Goal: Task Accomplishment & Management: Manage account settings

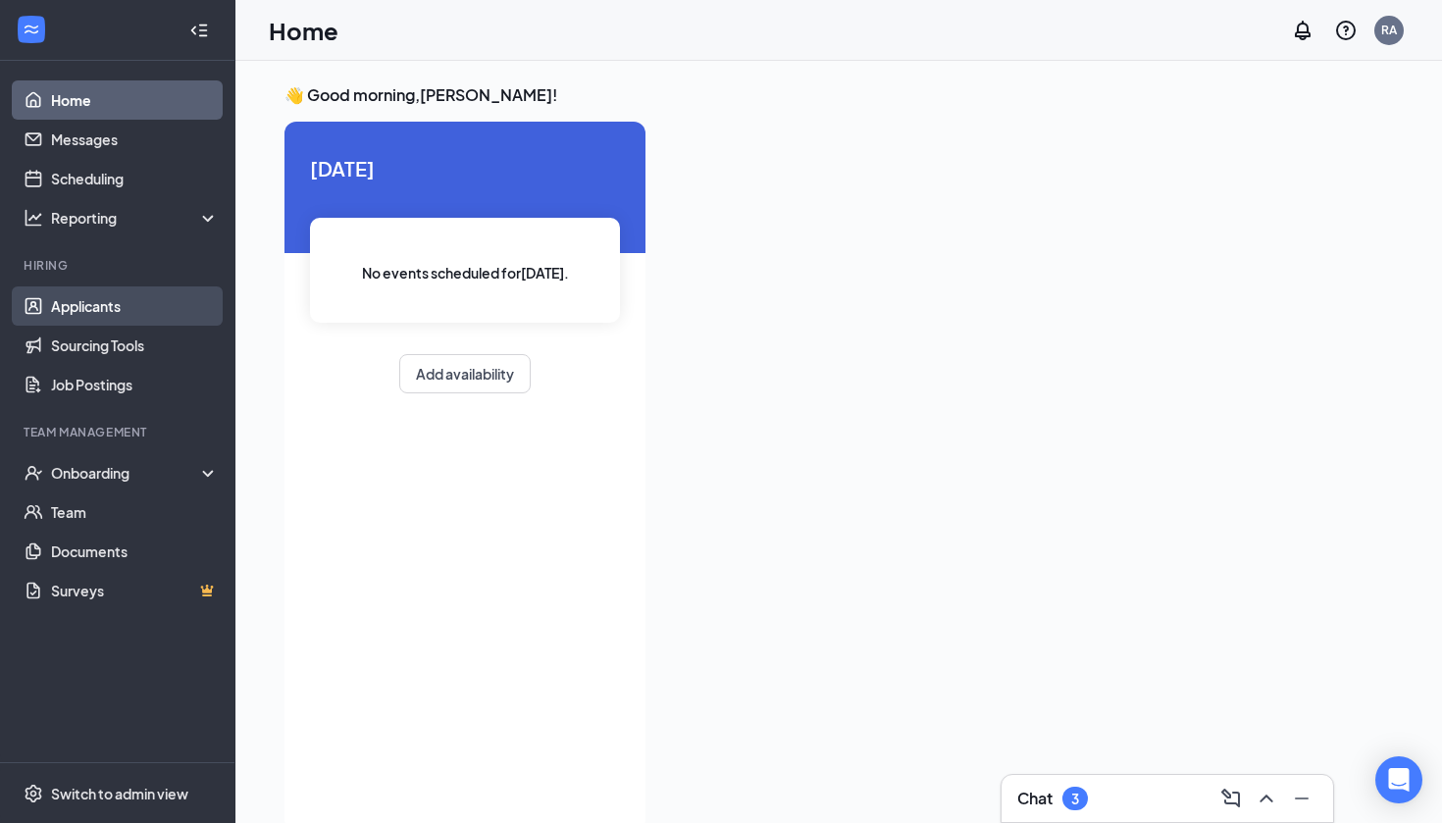
click at [139, 303] on link "Applicants" at bounding box center [135, 305] width 168 height 39
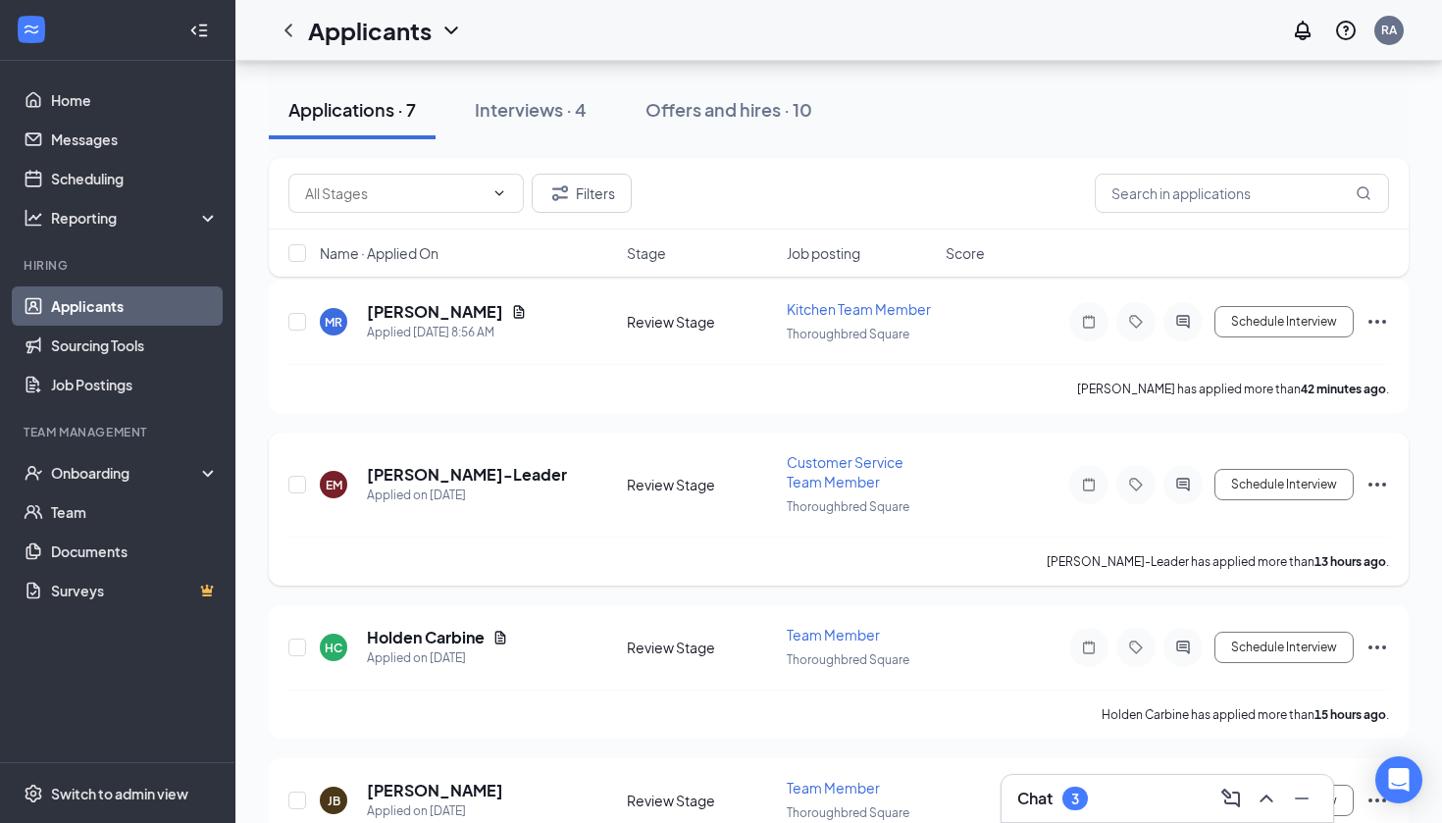
scroll to position [93, 0]
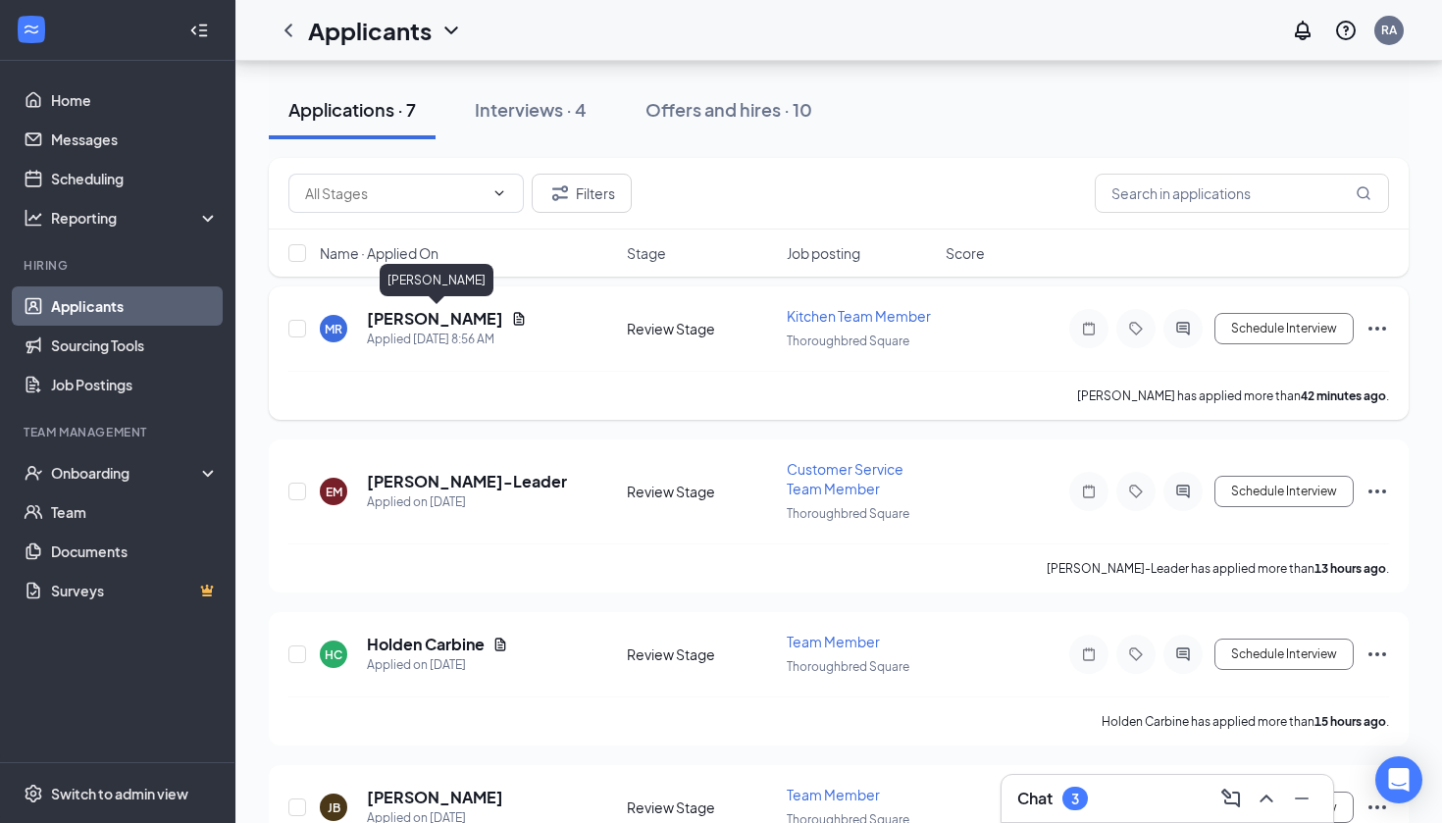
click at [468, 318] on h5 "[PERSON_NAME]" at bounding box center [435, 319] width 136 height 22
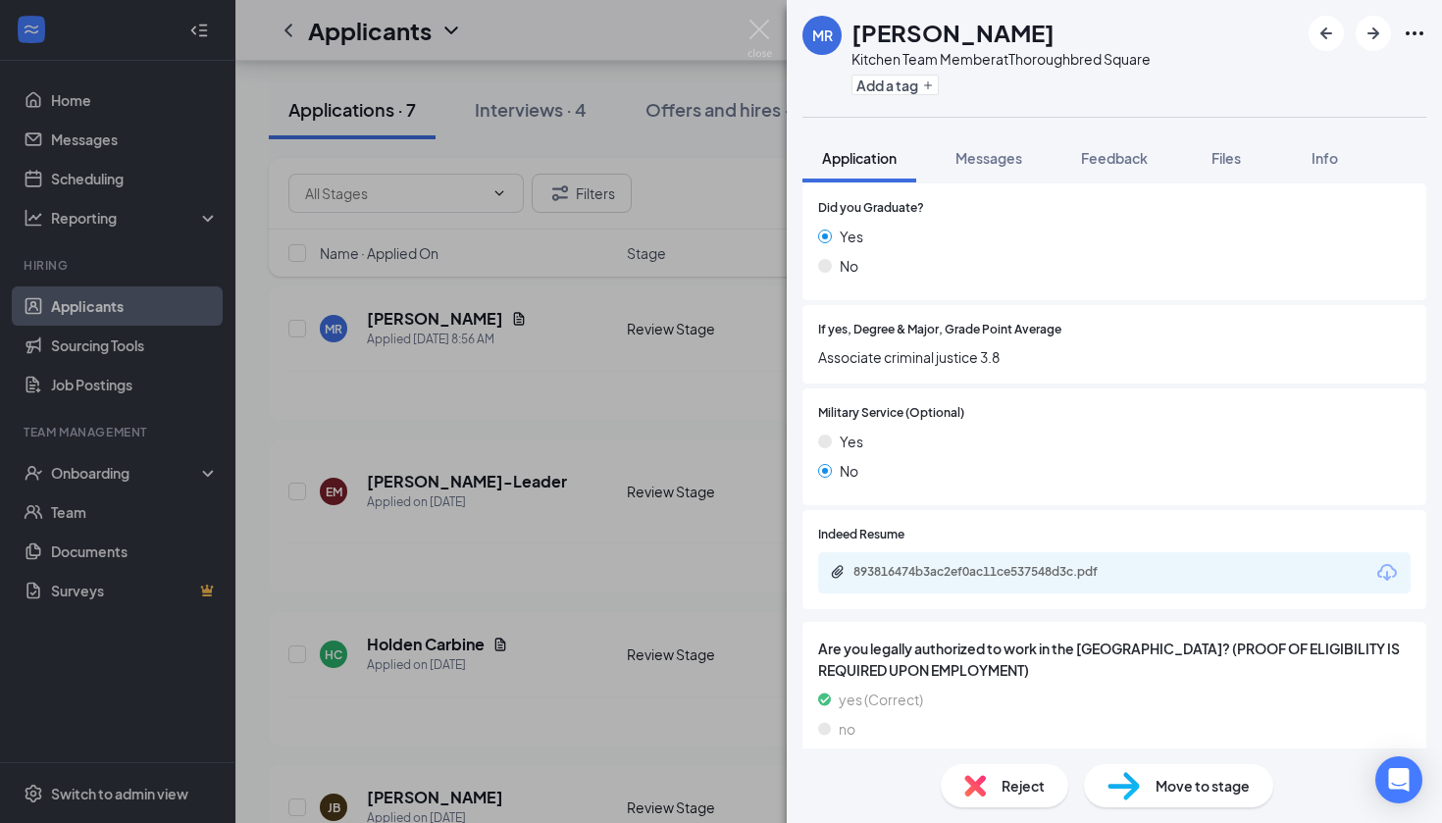
scroll to position [2028, 0]
click at [1141, 777] on div "Move to stage" at bounding box center [1178, 785] width 189 height 43
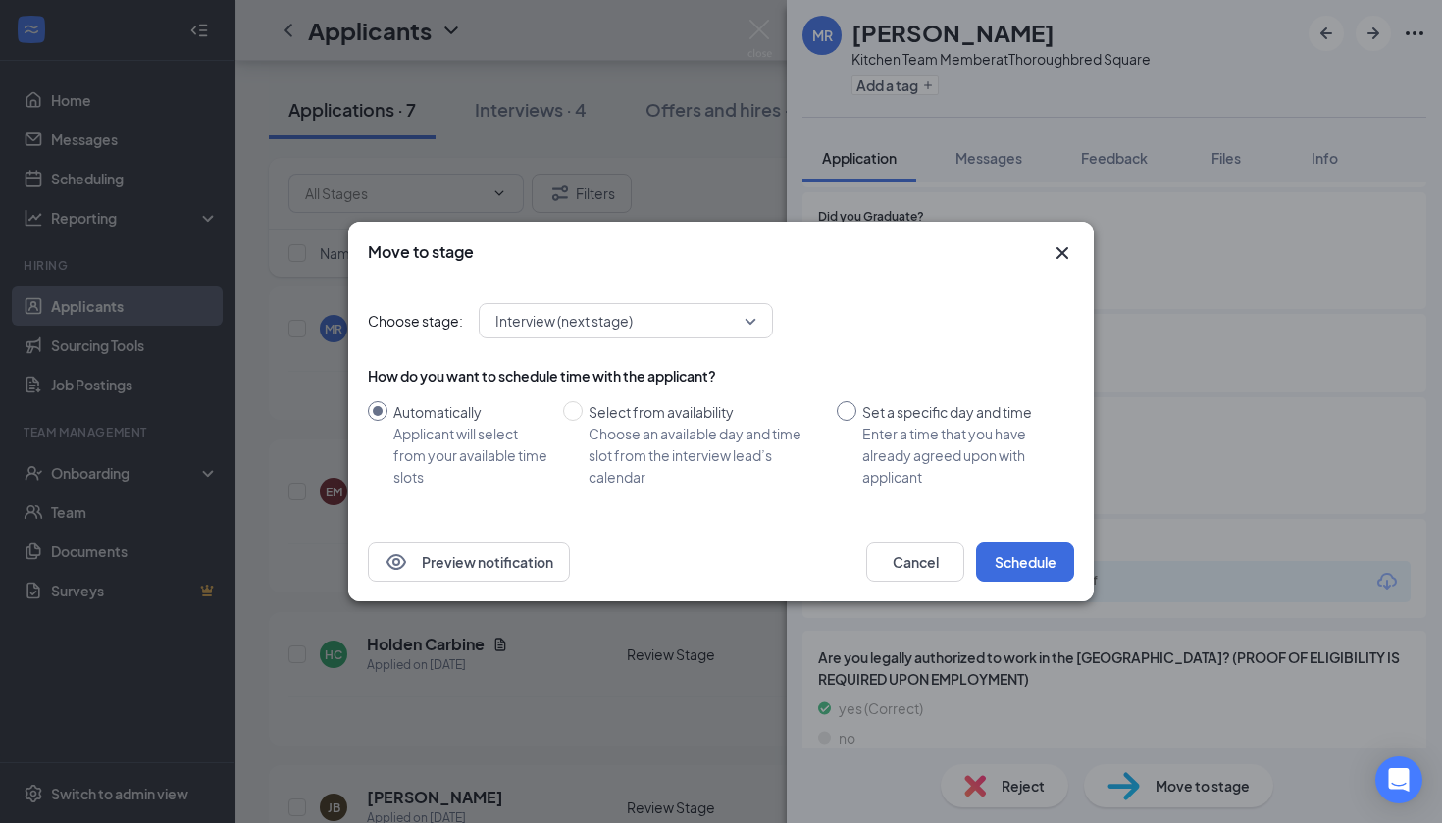
click at [854, 411] on span at bounding box center [847, 411] width 20 height 20
click at [854, 411] on input "Set a specific day and time Enter a time that you have already agreed upon with…" at bounding box center [847, 411] width 20 height 20
radio input "true"
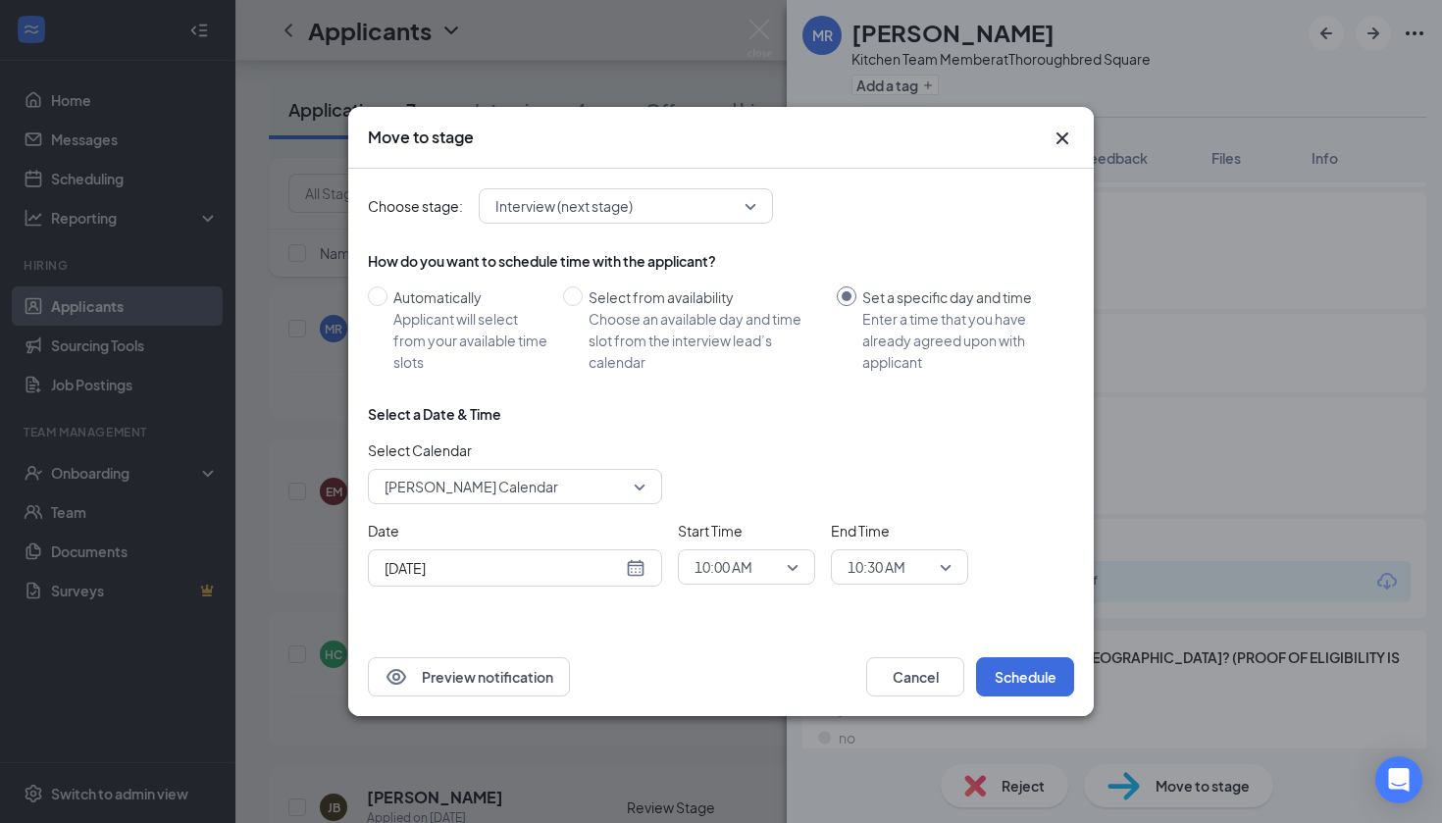
radio input "false"
click at [772, 567] on span "10:00 AM" at bounding box center [737, 566] width 86 height 29
click at [1033, 133] on div "Move to stage" at bounding box center [703, 138] width 671 height 22
click at [584, 293] on span "Select from availability Choose an available day and time slot from the intervi…" at bounding box center [706, 329] width 246 height 86
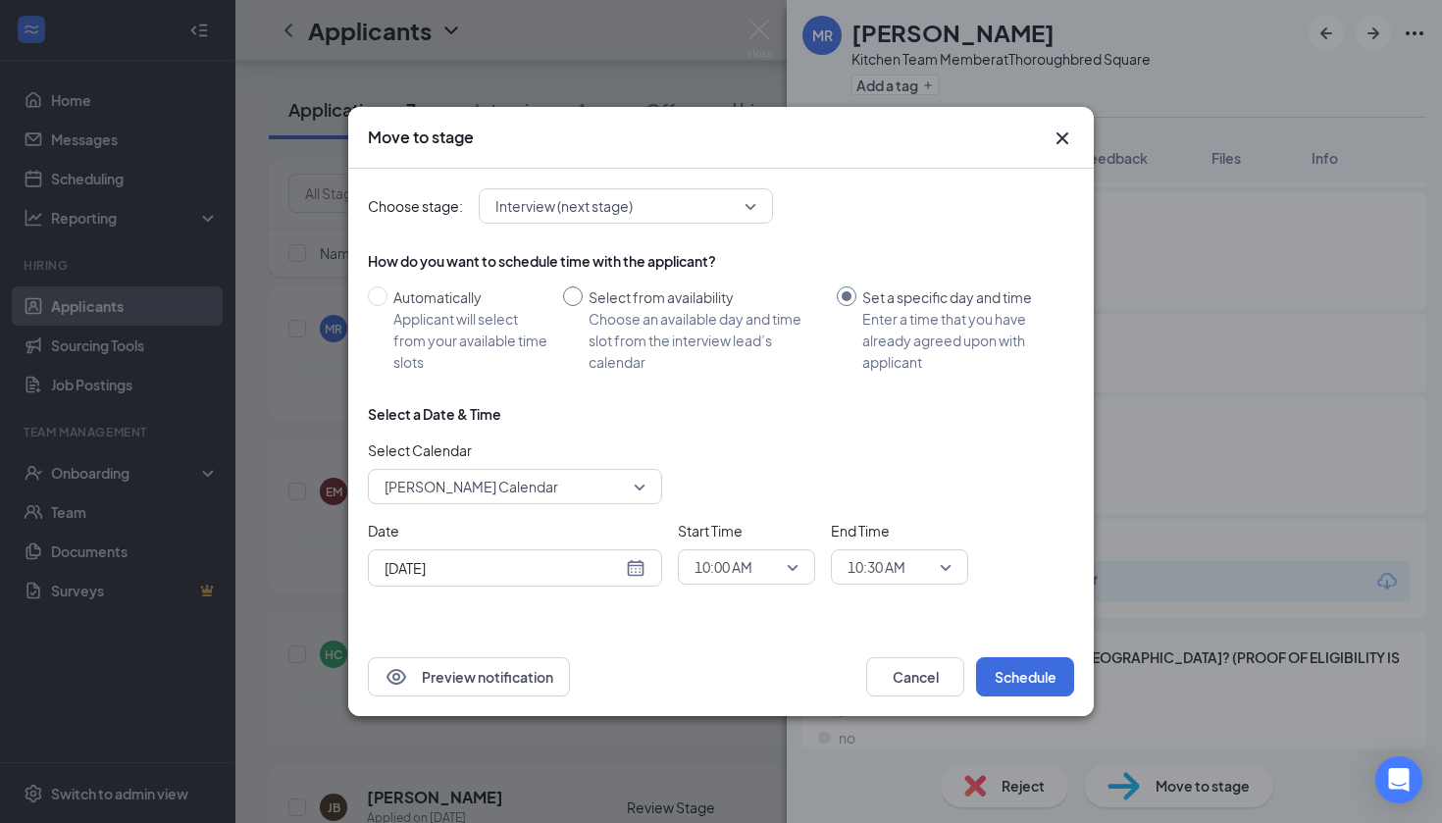
click at [583, 293] on input "Select from availability Choose an available day and time slot from the intervi…" at bounding box center [573, 296] width 20 height 20
radio input "true"
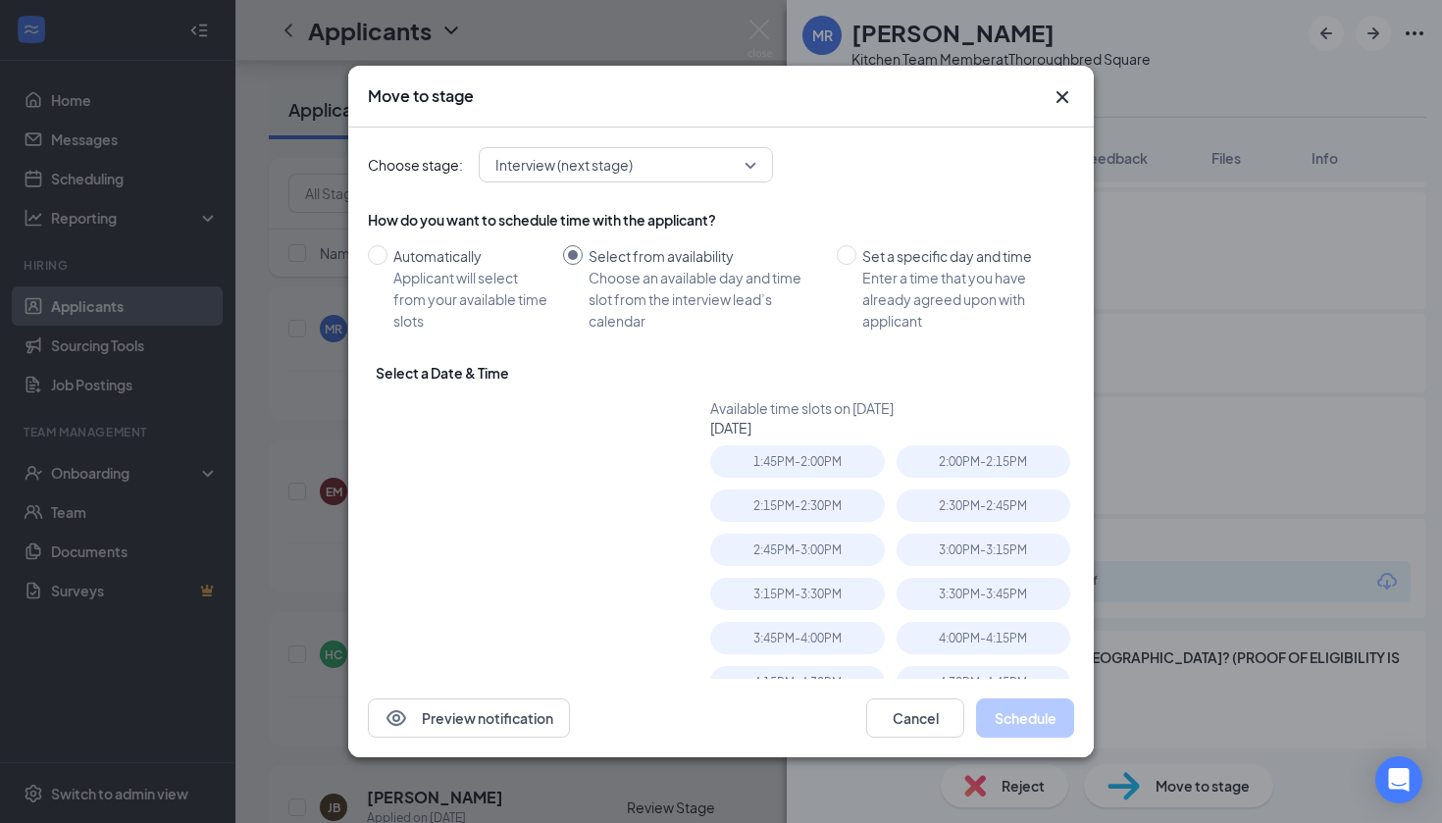
radio input "false"
type input "[DATE]"
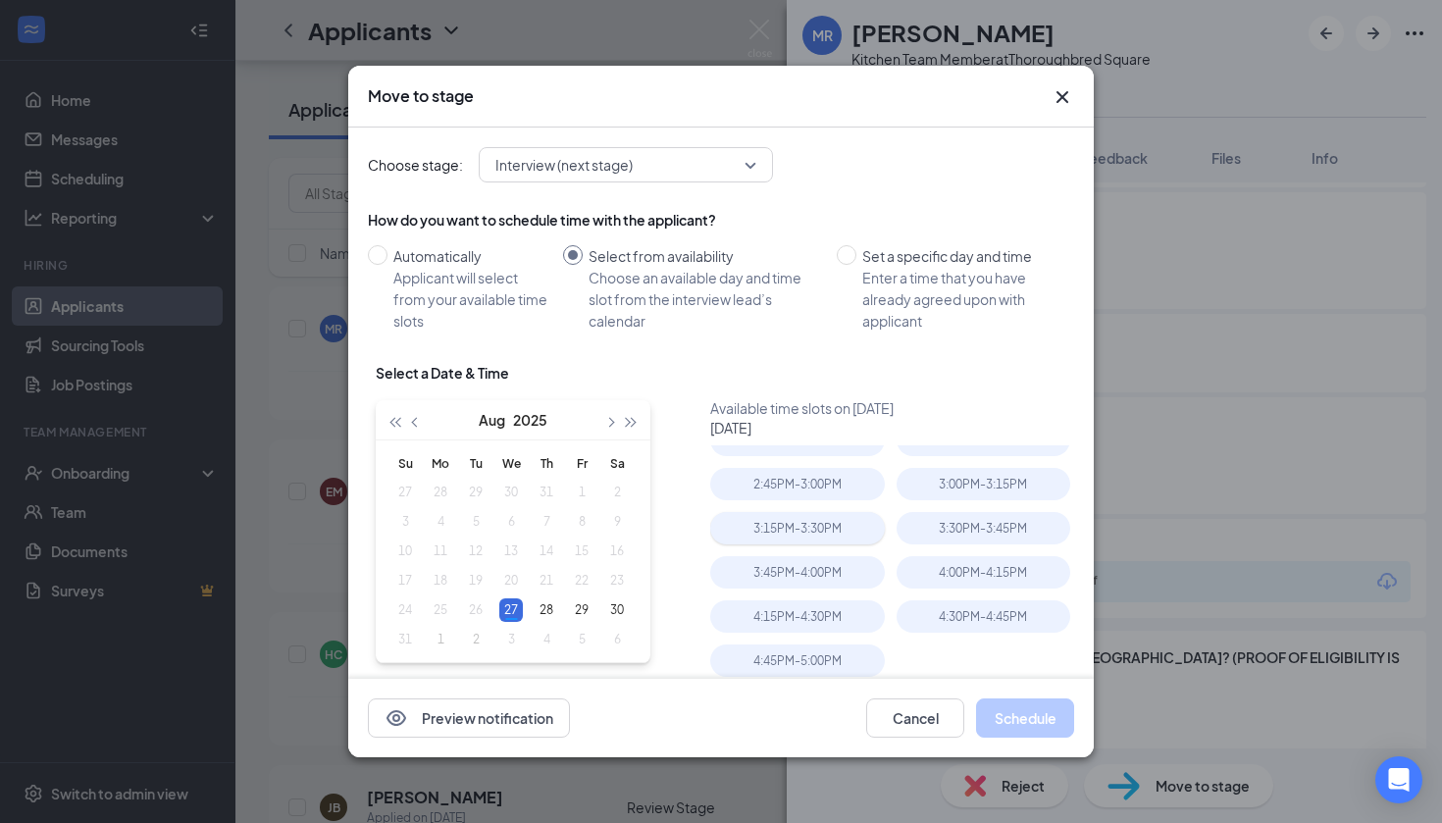
scroll to position [66, 0]
click at [950, 568] on div "4:00PM - 4:15PM" at bounding box center [983, 572] width 174 height 32
click at [824, 604] on div "4:15PM - 4:30PM" at bounding box center [797, 616] width 174 height 32
click at [975, 552] on div "3:30PM - 3:45PM" at bounding box center [988, 534] width 185 height 44
click at [975, 569] on div "4:00PM - 4:15PM" at bounding box center [983, 572] width 174 height 32
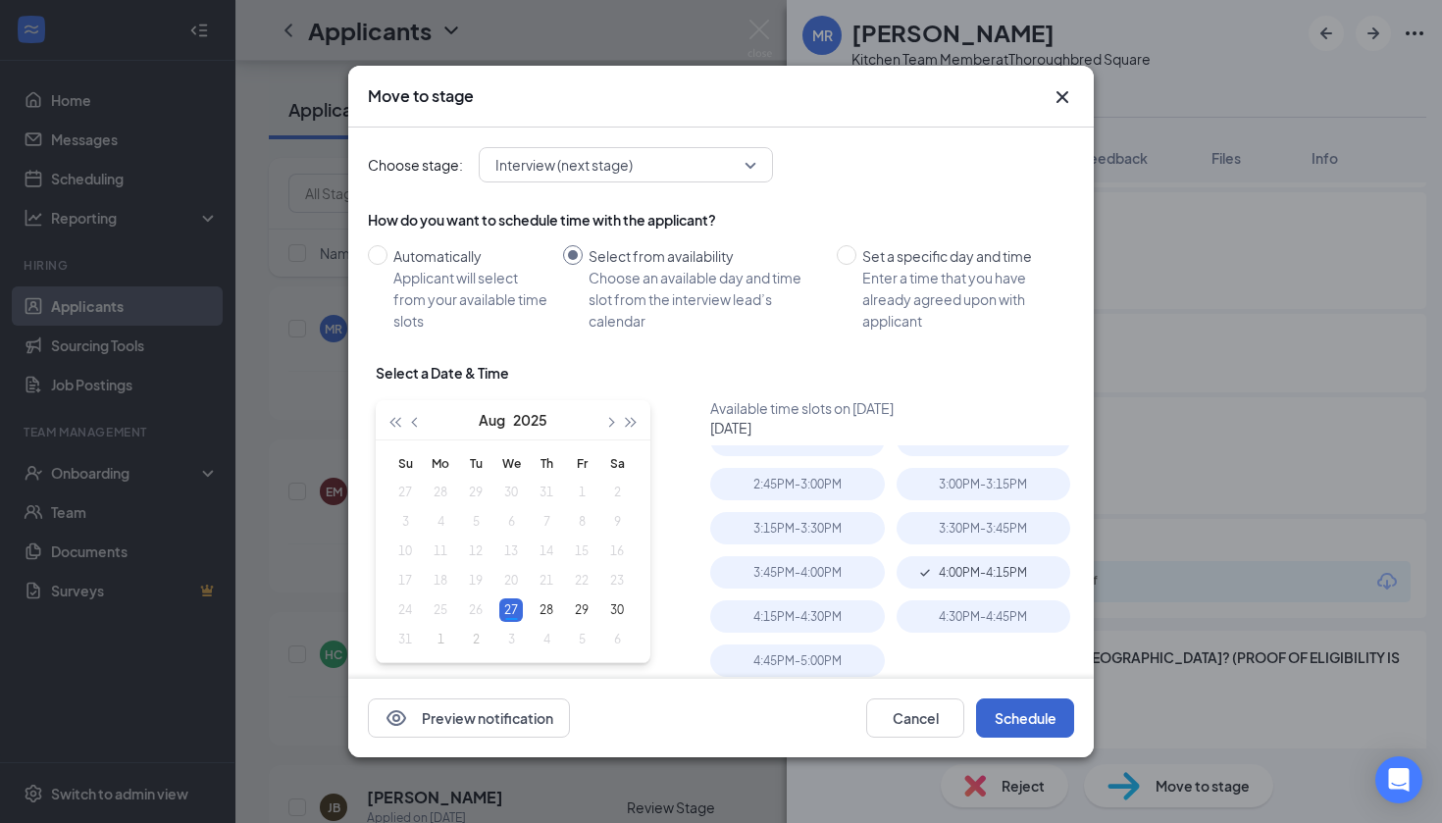
click at [1030, 713] on button "Schedule" at bounding box center [1025, 717] width 98 height 39
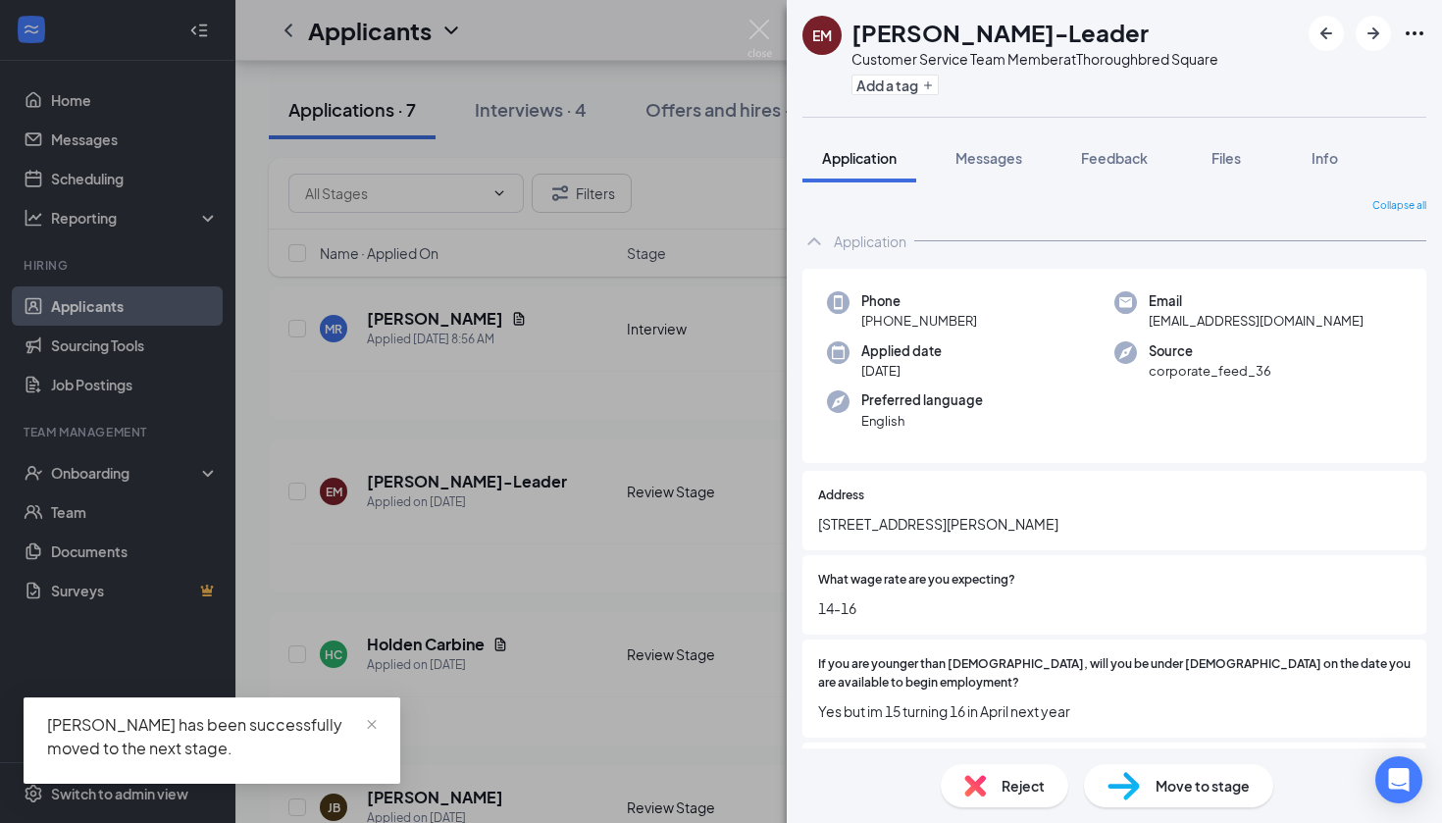
click at [780, 490] on div "EM [PERSON_NAME]-Leader Customer Service Team Member at [GEOGRAPHIC_DATA] Add a…" at bounding box center [721, 411] width 1442 height 823
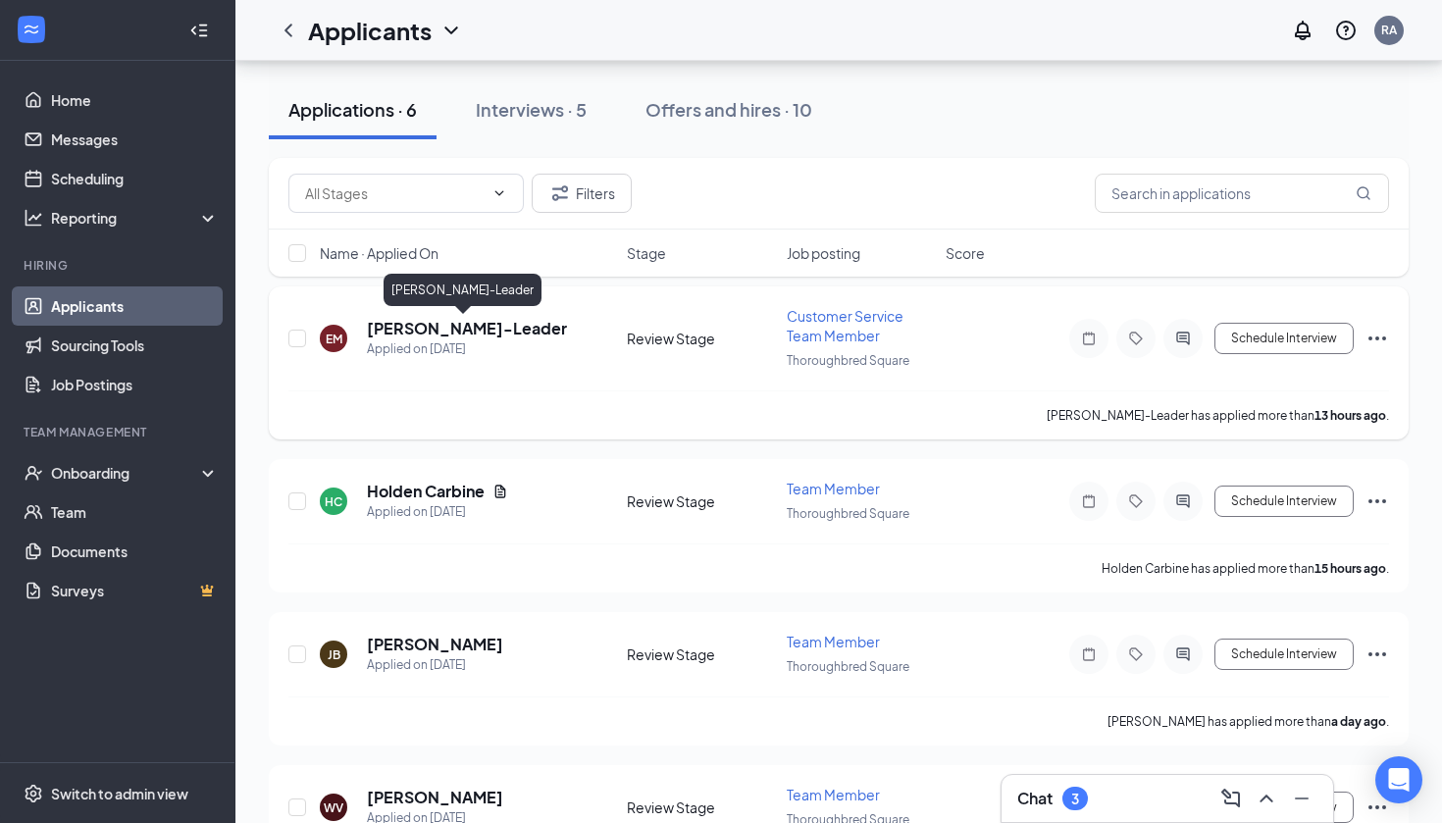
click at [449, 326] on h5 "[PERSON_NAME]-Leader" at bounding box center [467, 329] width 200 height 22
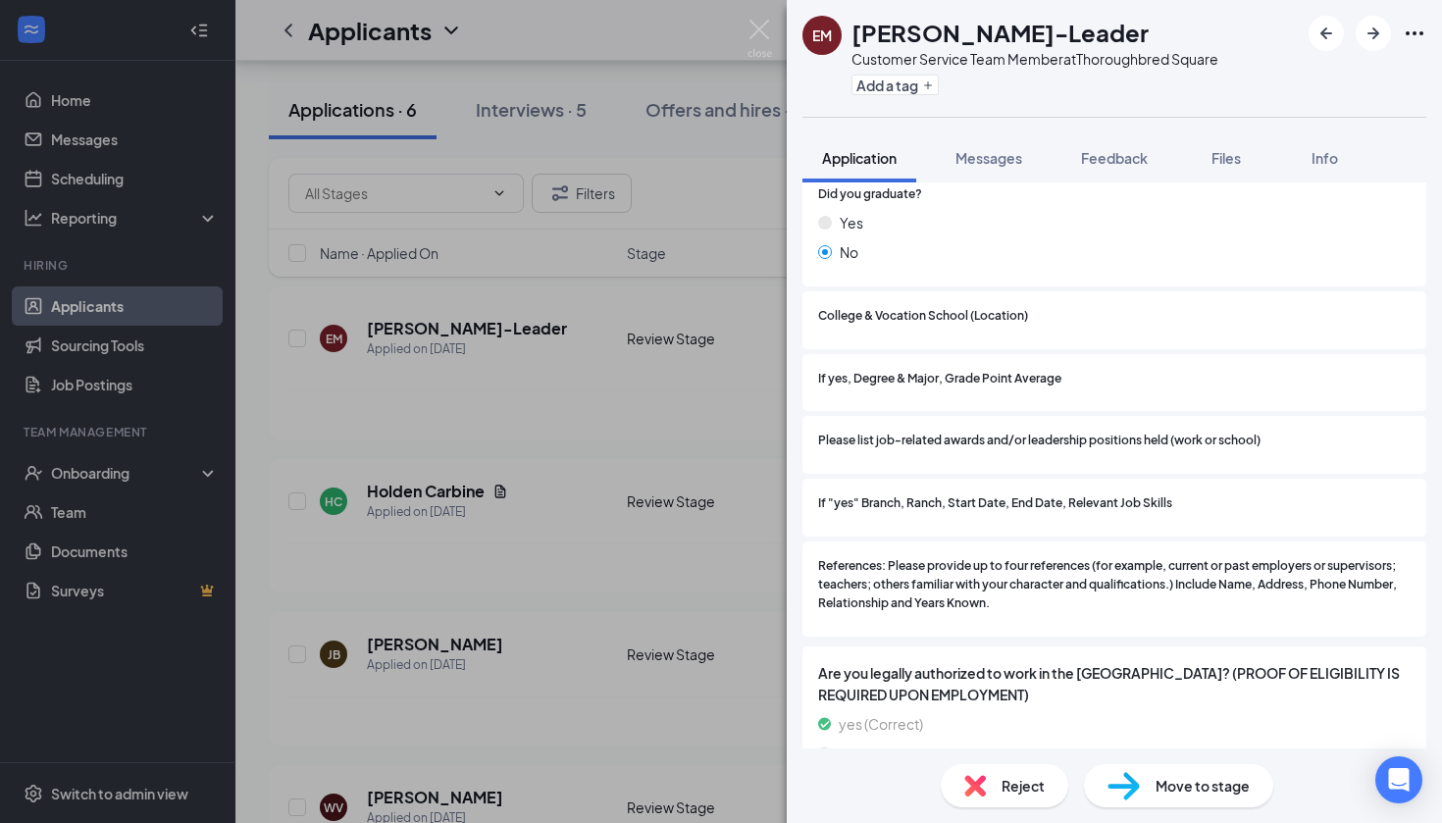
scroll to position [1834, 0]
click at [1139, 787] on img at bounding box center [1123, 786] width 32 height 28
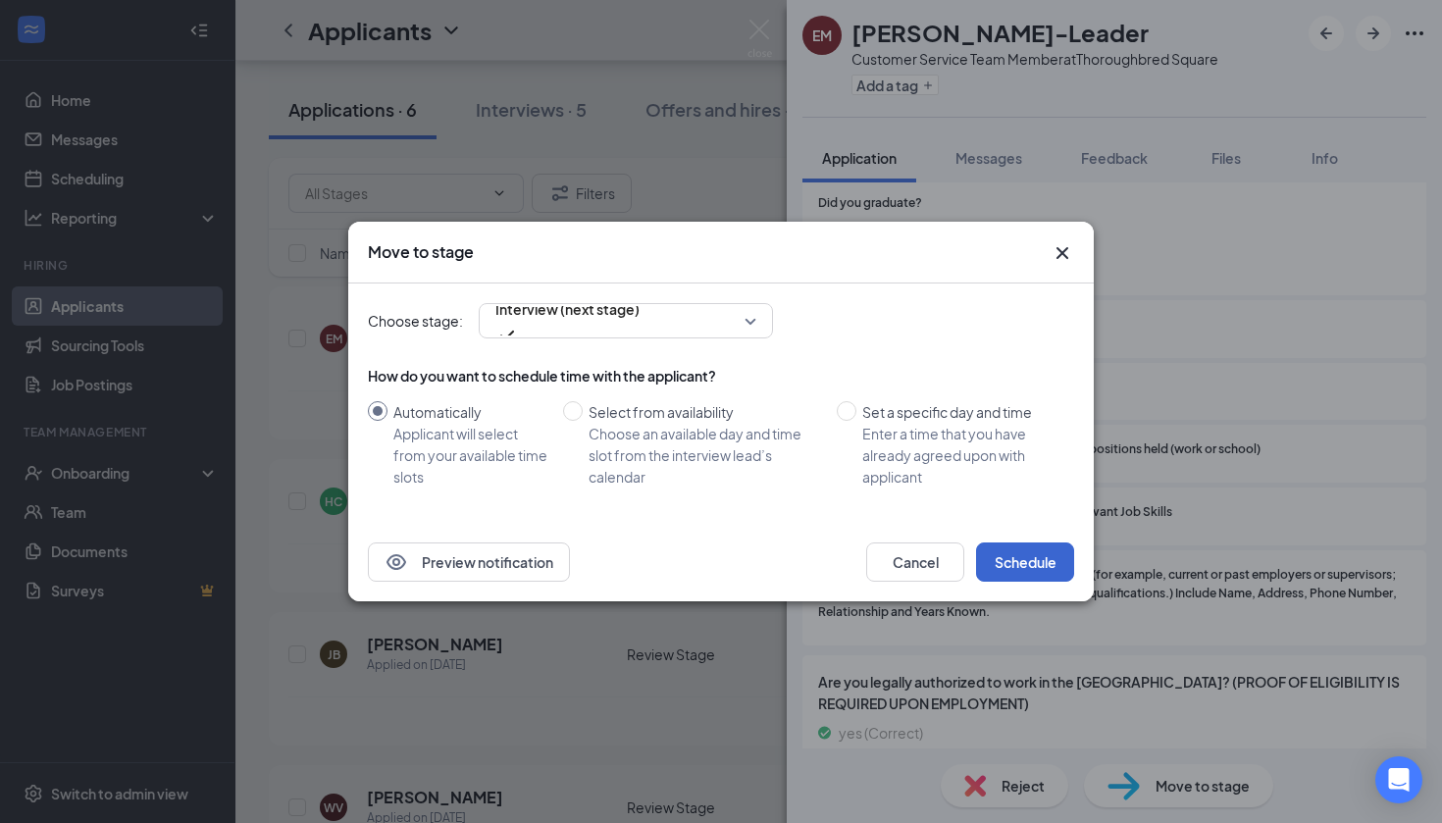
click at [997, 559] on button "Schedule" at bounding box center [1025, 561] width 98 height 39
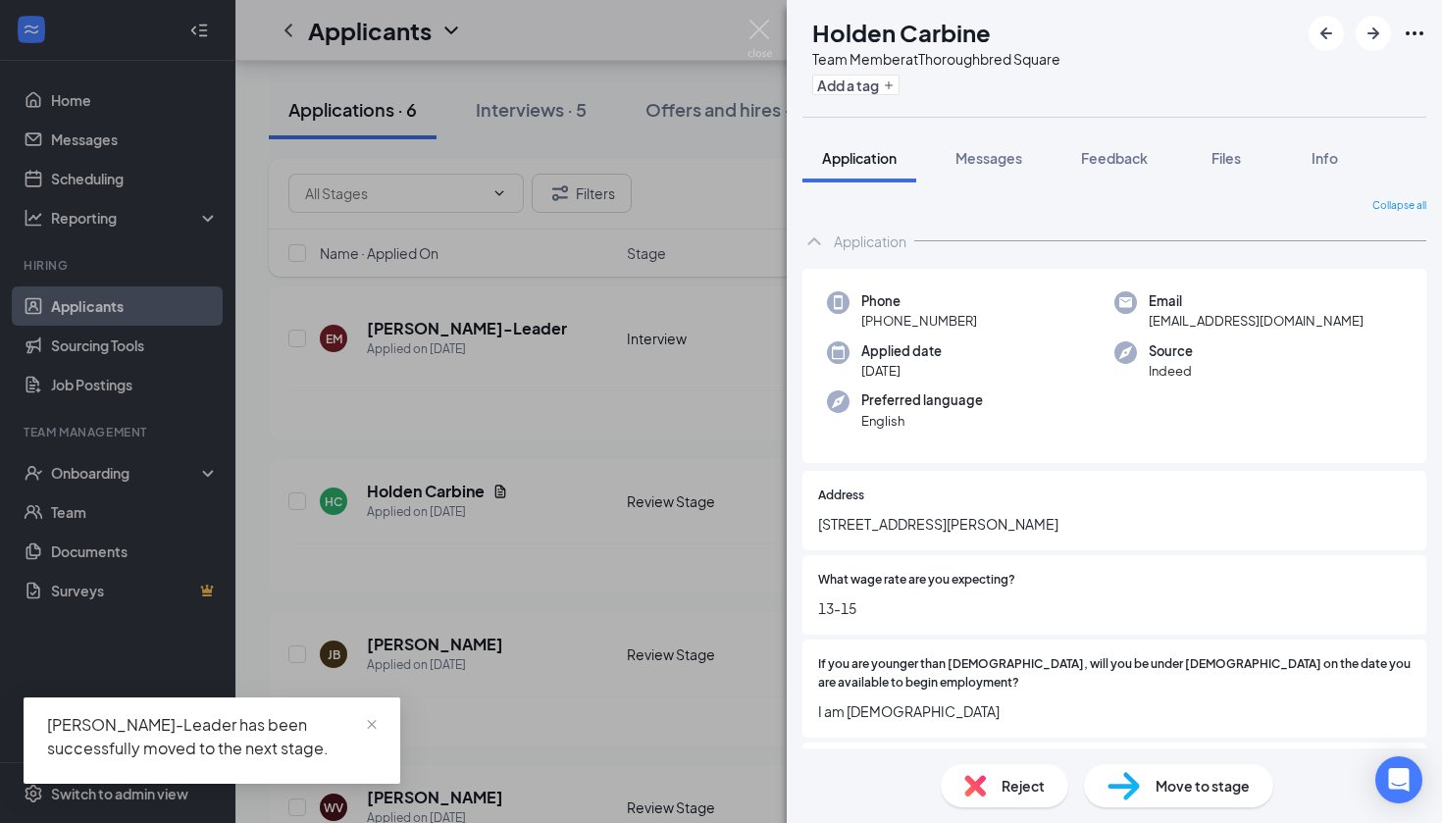
click at [724, 578] on div "[PERSON_NAME] Carbine Team Member at [GEOGRAPHIC_DATA] Add a tag Application Me…" at bounding box center [721, 411] width 1442 height 823
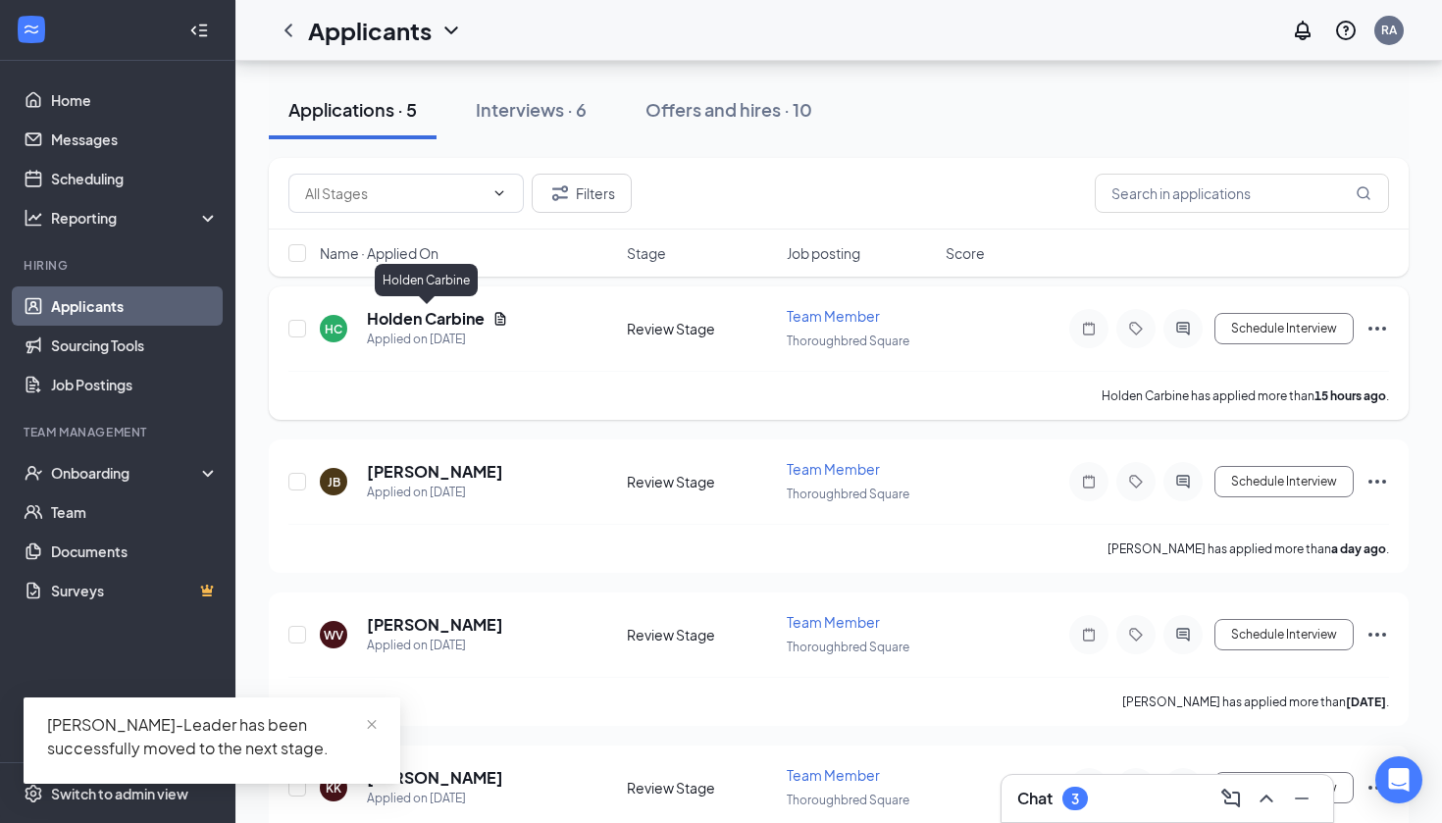
click at [461, 325] on h5 "Holden Carbine" at bounding box center [426, 319] width 118 height 22
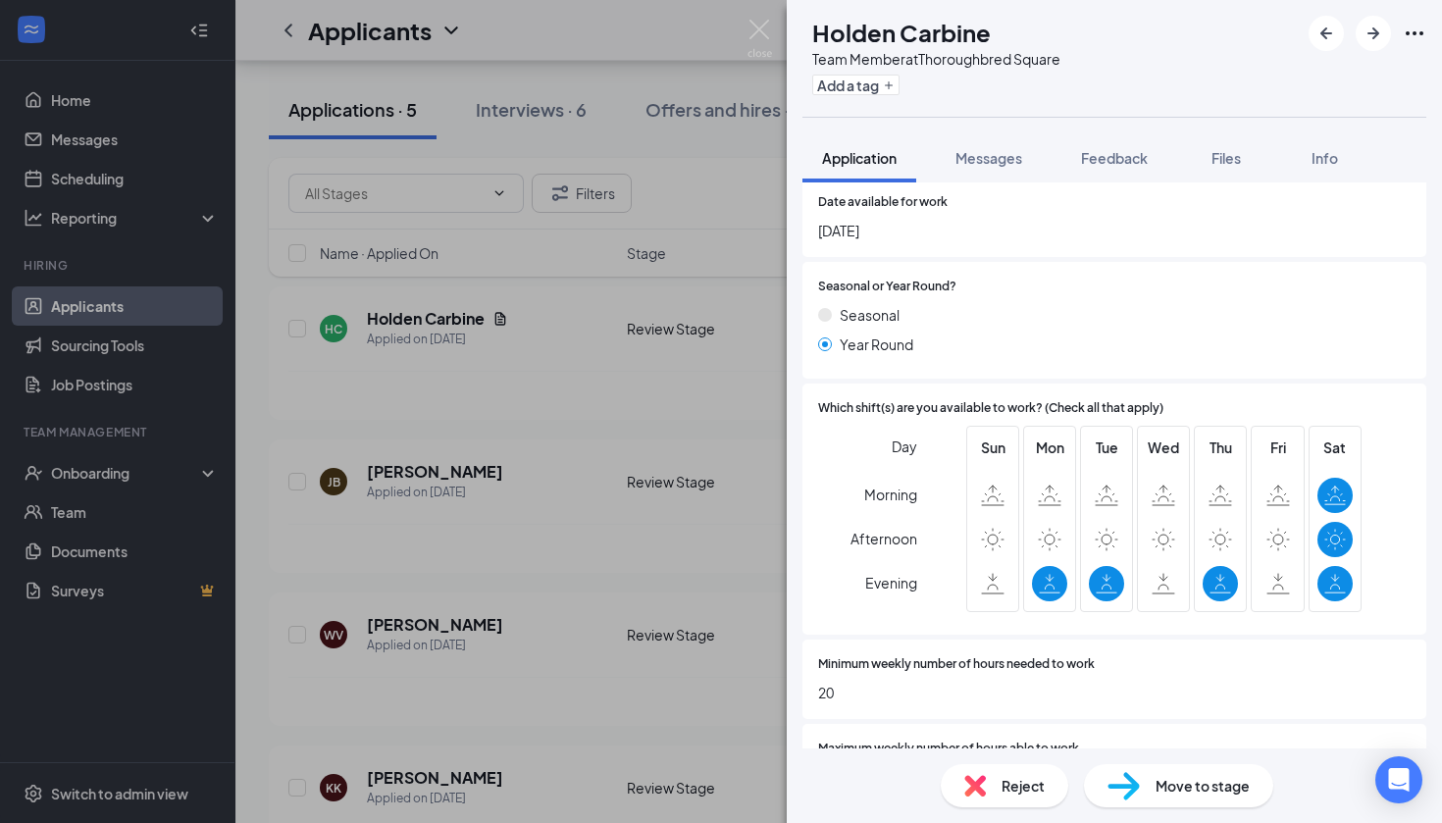
scroll to position [666, 0]
click at [658, 564] on div "[PERSON_NAME] Carbine Team Member at [GEOGRAPHIC_DATA] Add a tag Application Me…" at bounding box center [721, 411] width 1442 height 823
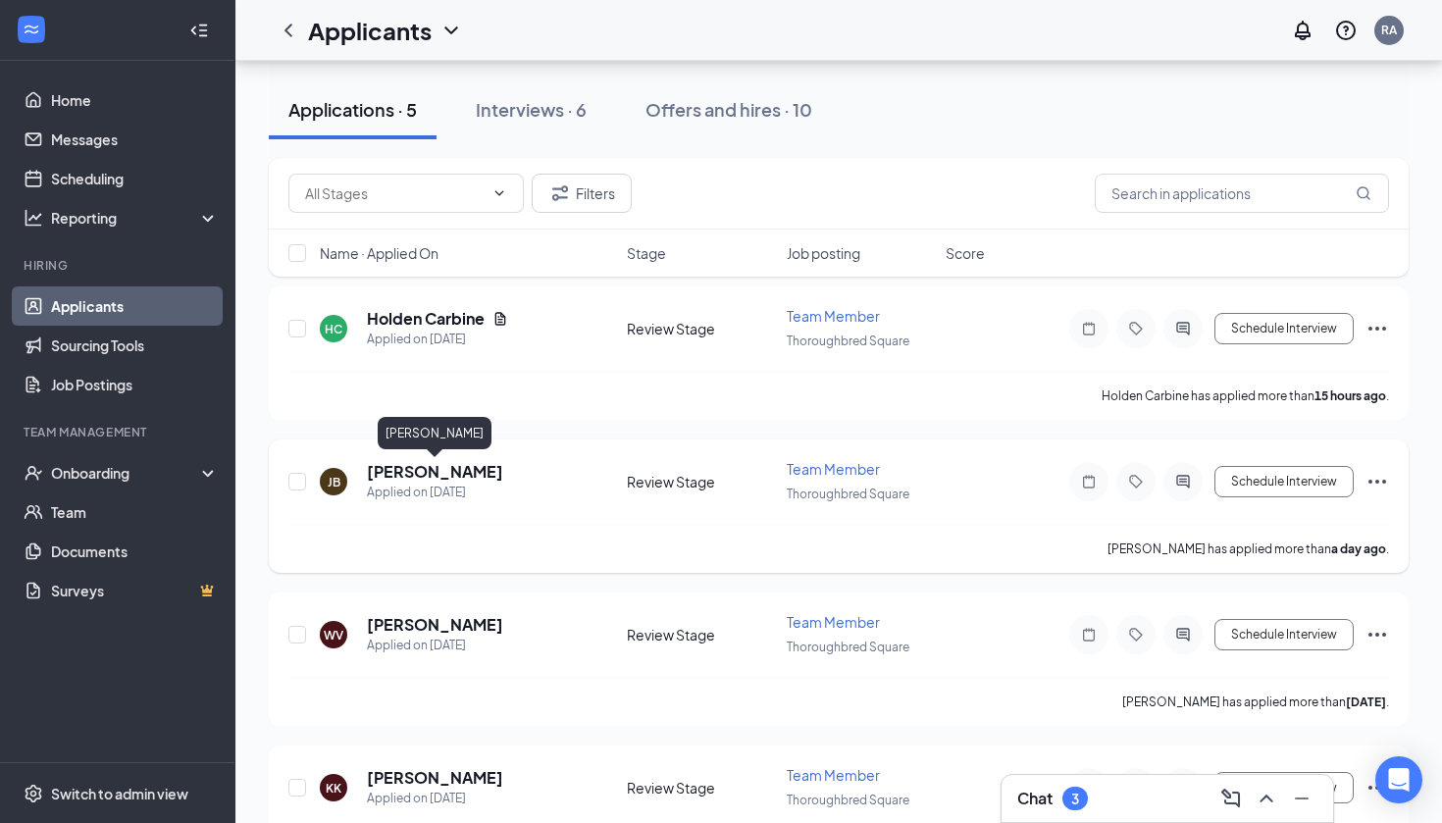
click at [447, 476] on h5 "[PERSON_NAME]" at bounding box center [435, 472] width 136 height 22
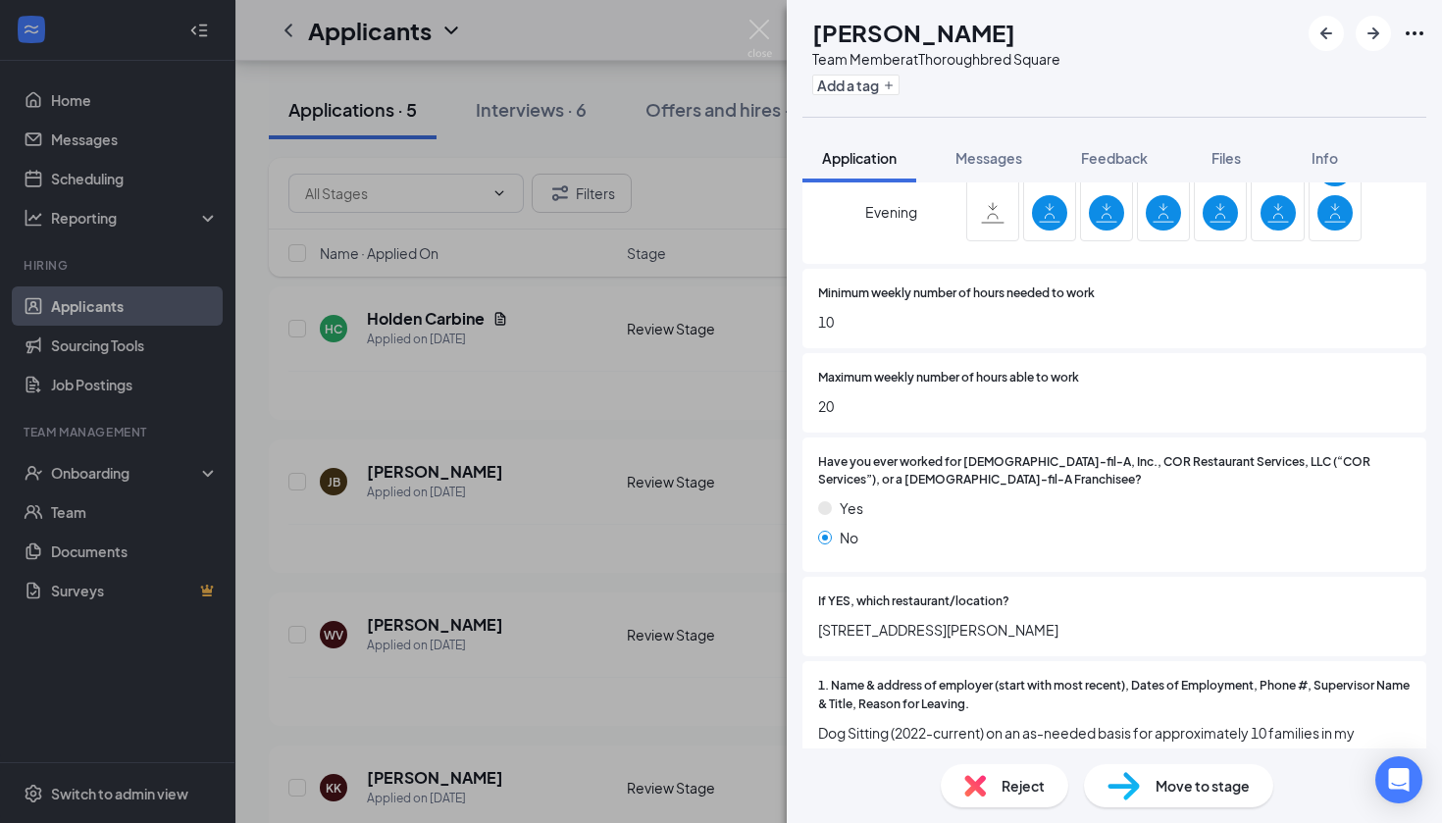
scroll to position [1276, 0]
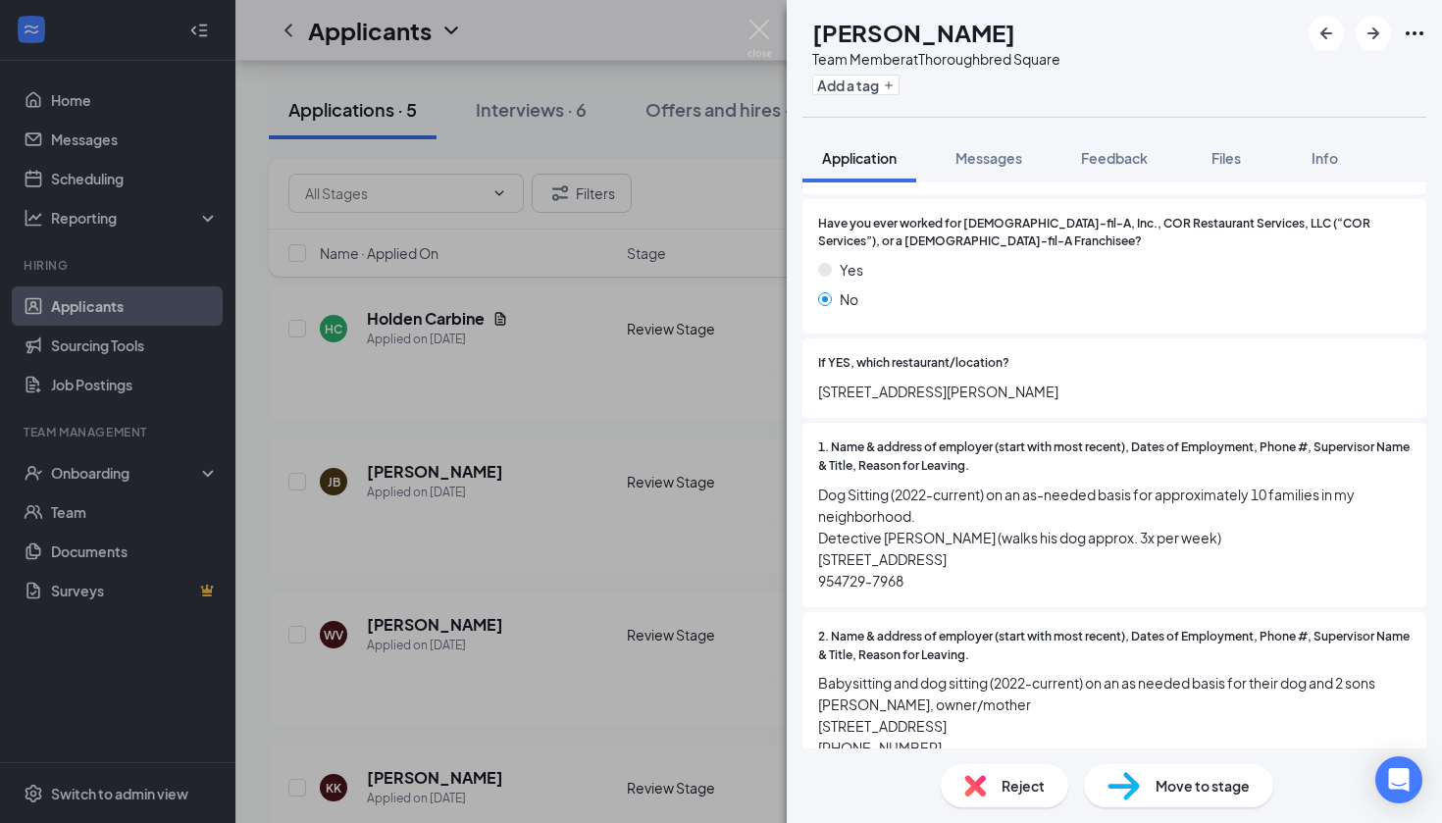
click at [738, 39] on div "[PERSON_NAME] Team Member at Thoroughbred Square Add a tag Application Messages…" at bounding box center [721, 411] width 1442 height 823
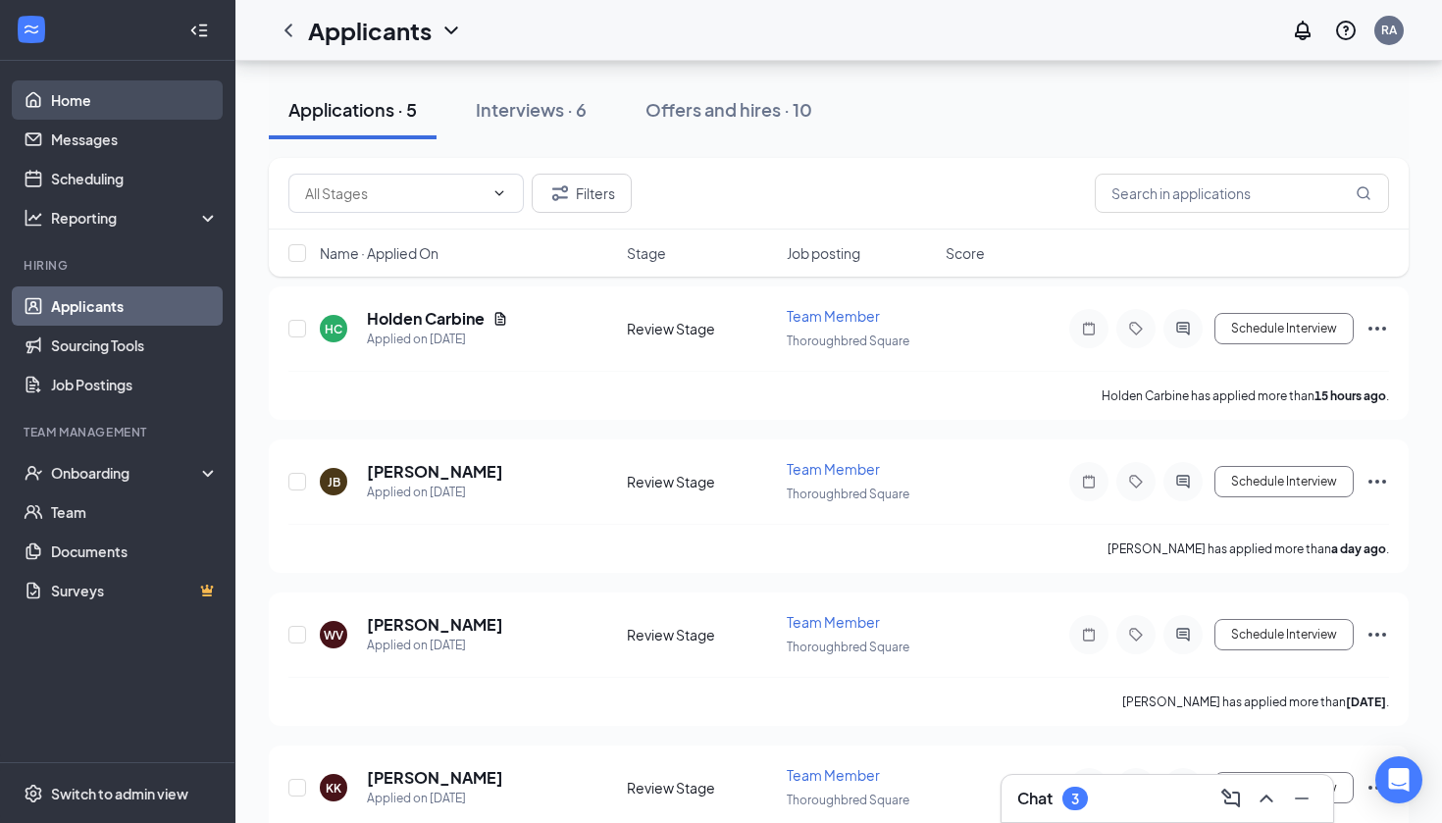
click at [110, 111] on link "Home" at bounding box center [135, 99] width 168 height 39
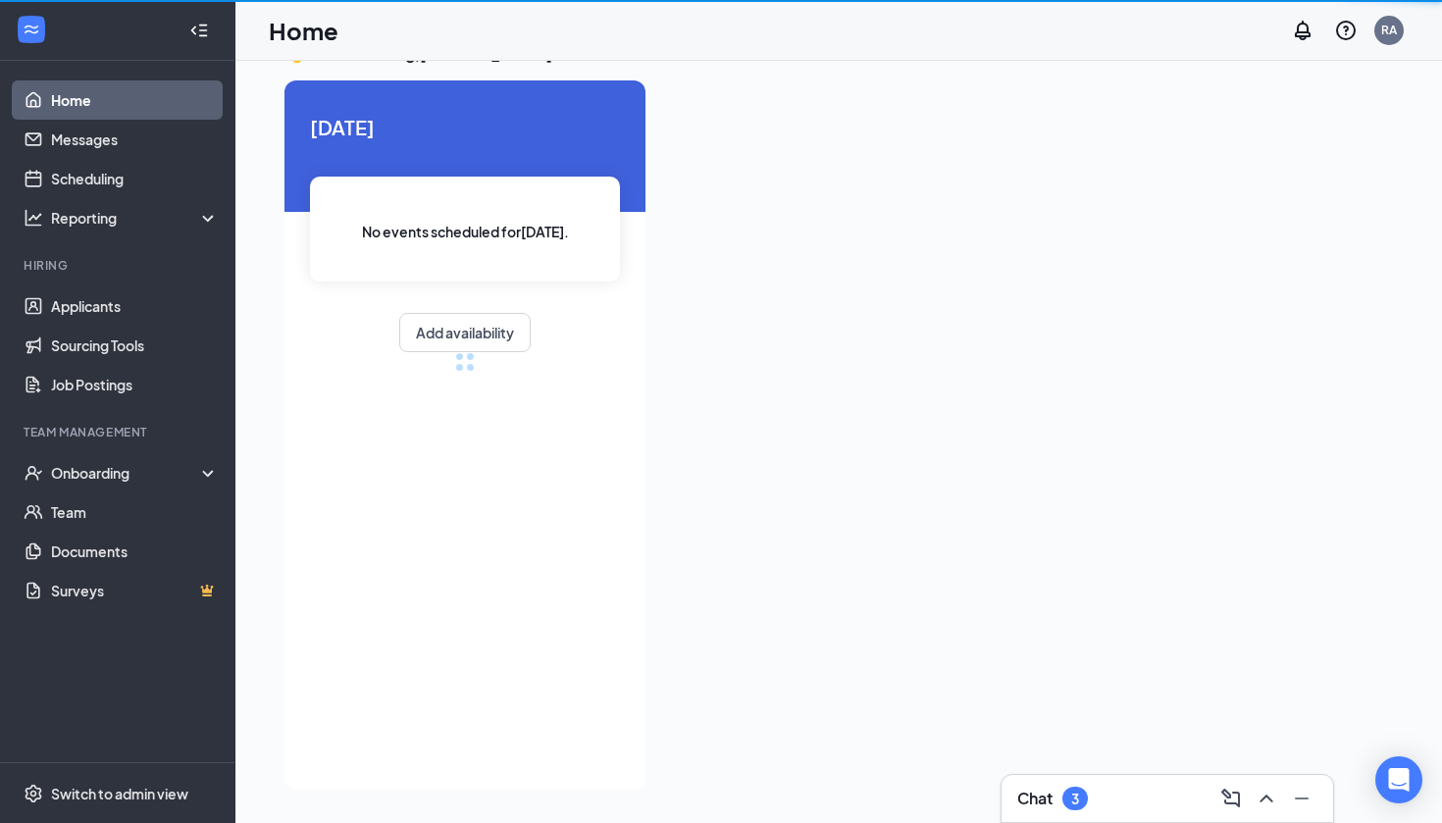
scroll to position [41, 0]
